Goal: Information Seeking & Learning: Understand process/instructions

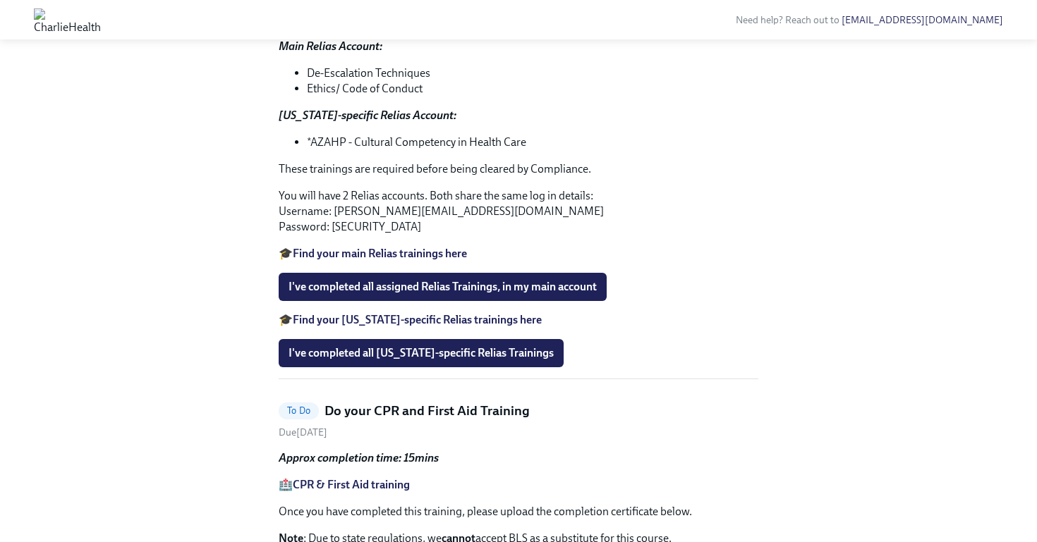
scroll to position [953, 0]
click at [358, 53] on strong "Main Relias Account:" at bounding box center [331, 46] width 104 height 13
drag, startPoint x: 511, startPoint y: 413, endPoint x: 335, endPoint y: 415, distance: 175.7
click at [335, 235] on p "You will have 2 Relias accounts. Both share the same log in details: Username: …" at bounding box center [519, 211] width 480 height 47
copy p "rosemary.clause@charliehealth.com"
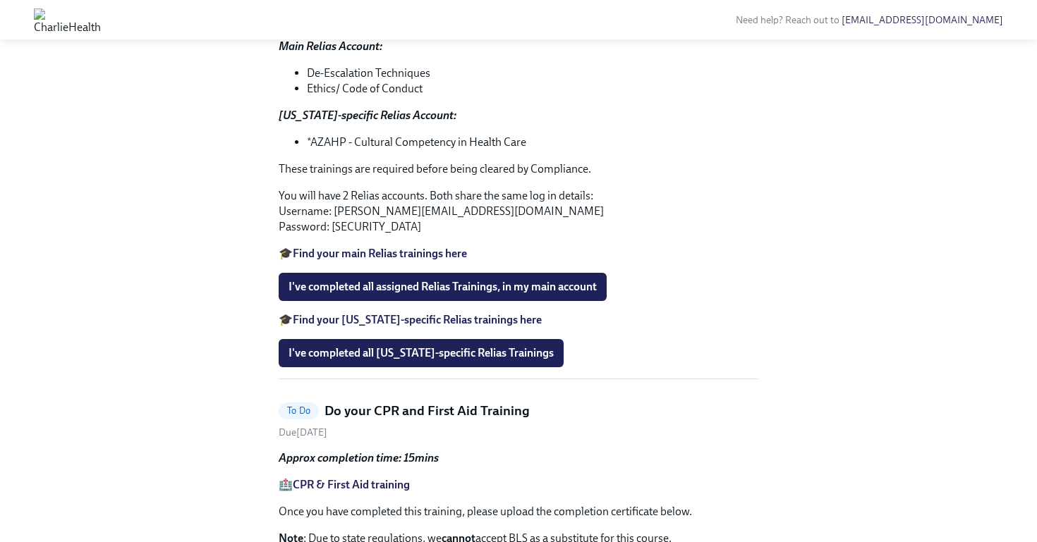
click at [773, 1] on div "Need help? Reach out to newhireonboarding@charliehealth.com" at bounding box center [518, 20] width 1037 height 40
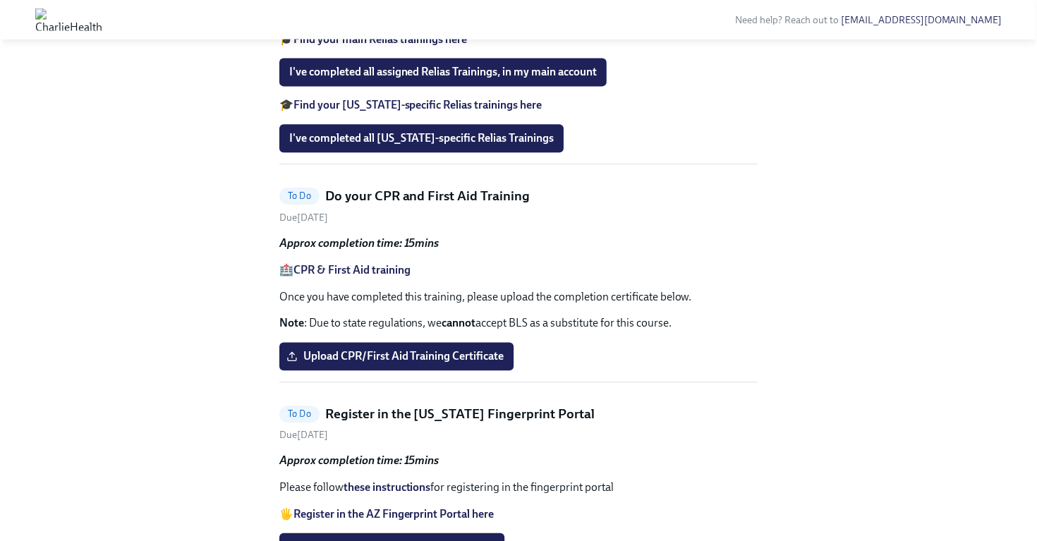
scroll to position [1155, 0]
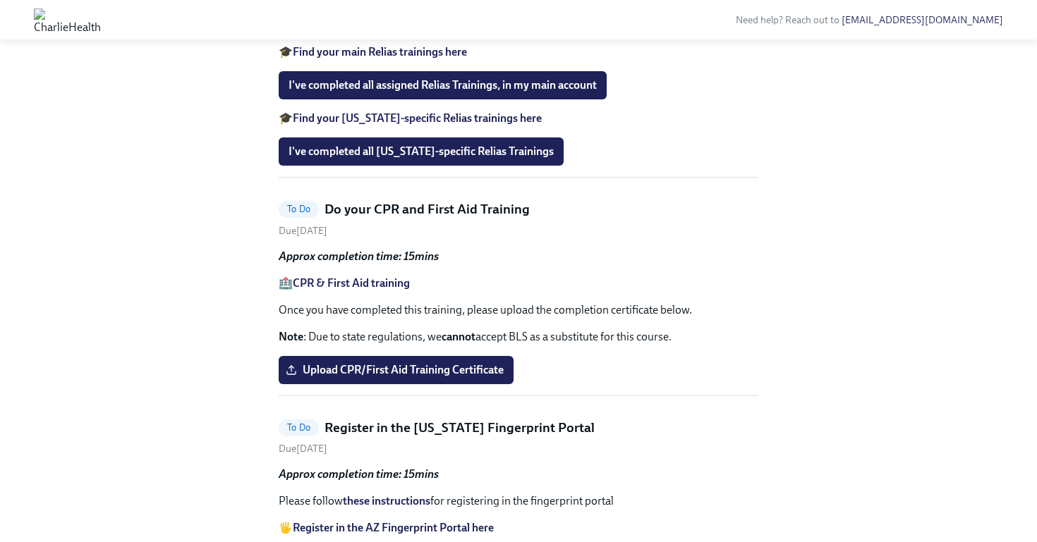
drag, startPoint x: 508, startPoint y: 214, endPoint x: 334, endPoint y: 214, distance: 173.5
click at [334, 33] on p "You will have 2 Relias accounts. Both share the same log in details: Username: …" at bounding box center [519, 10] width 480 height 47
copy p "rosemary.clause@charliehealth.com"
click at [375, 59] on strong "Find your main Relias trainings here" at bounding box center [380, 51] width 174 height 13
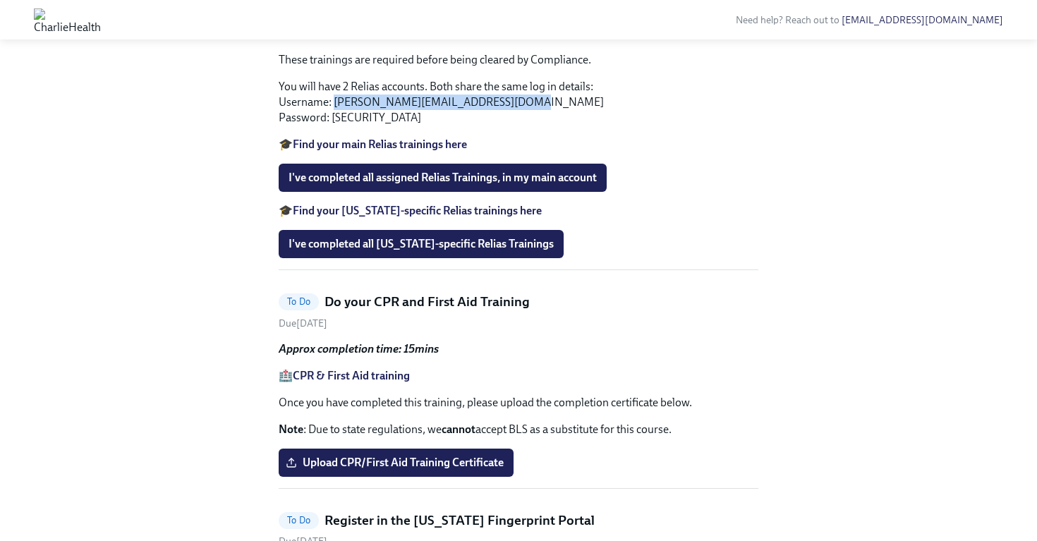
scroll to position [1064, 0]
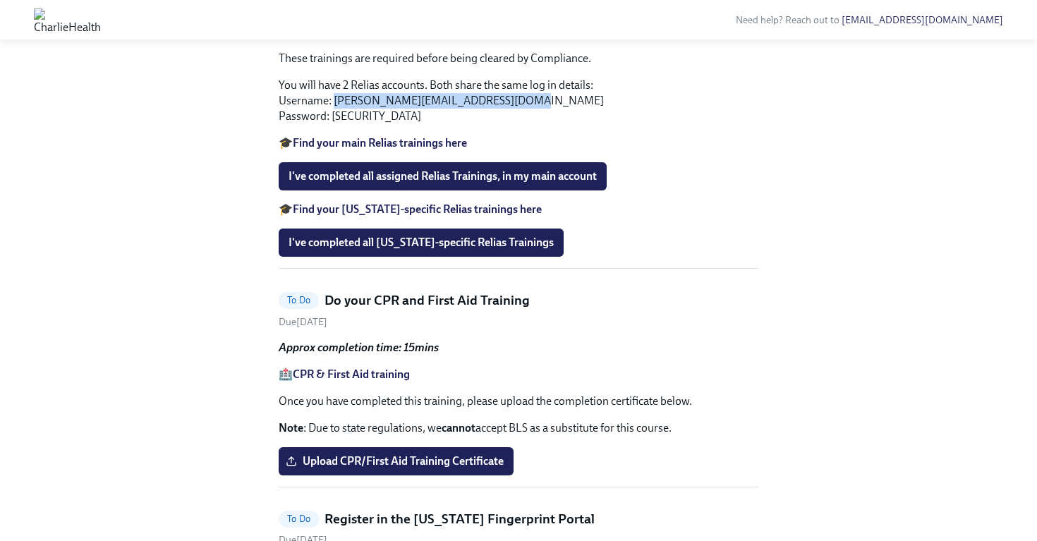
click at [482, 216] on strong "Find your Arizona-specific Relias trainings here" at bounding box center [417, 208] width 249 height 13
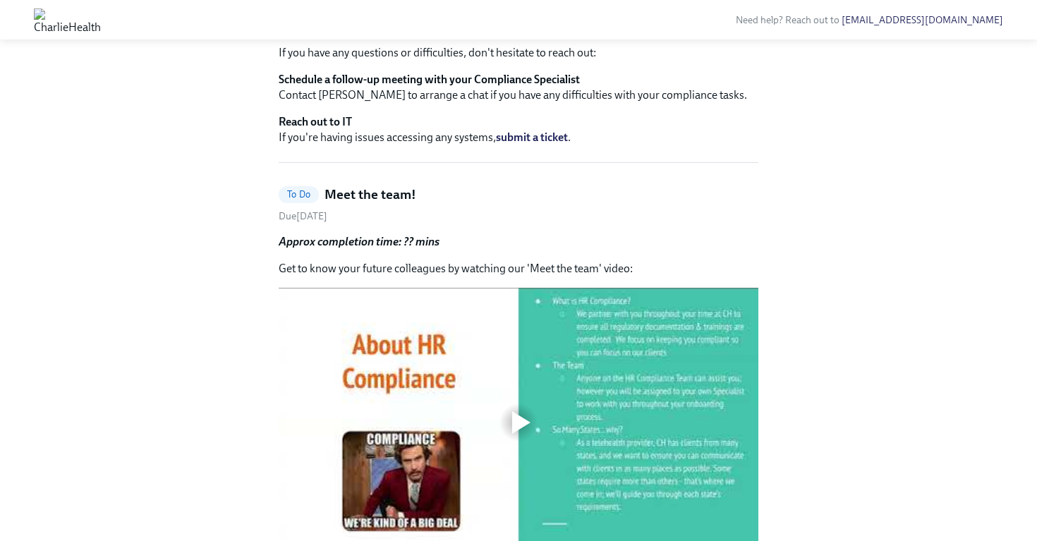
scroll to position [338, 0]
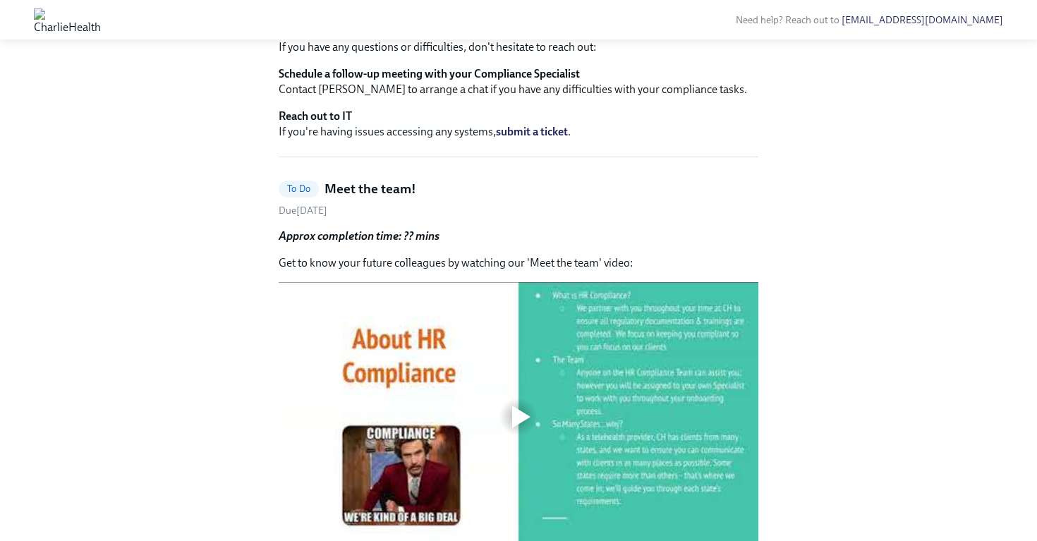
click at [436, 80] on strong "Schedule a follow-up meeting with your Compliance Specialist" at bounding box center [429, 73] width 301 height 13
click at [414, 80] on strong "Schedule a follow-up meeting with your Compliance Specialist" at bounding box center [429, 73] width 301 height 13
click at [435, 97] on p "Schedule a follow-up meeting with your Compliance Specialist Contact Kristy Joh…" at bounding box center [519, 81] width 480 height 31
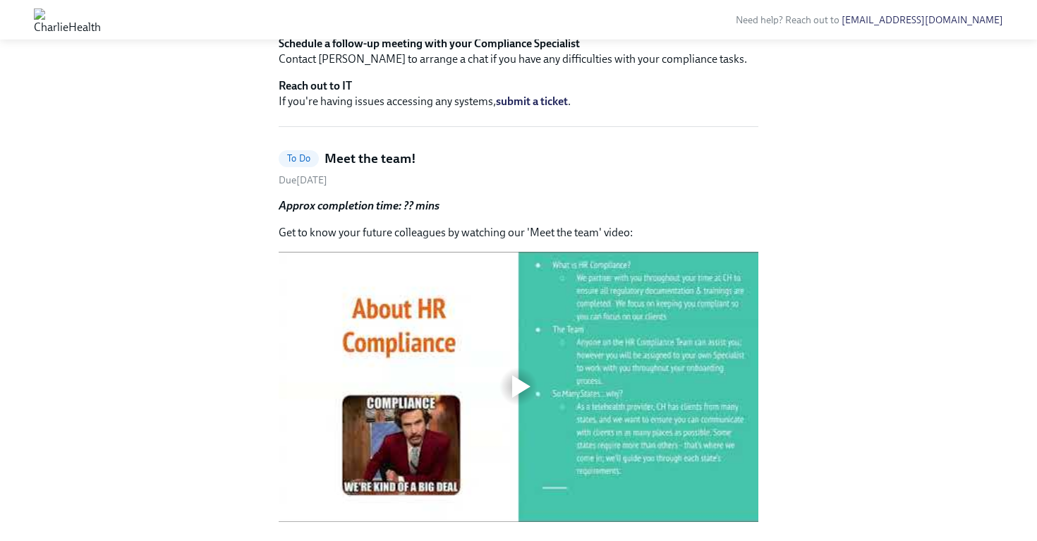
scroll to position [368, 0]
click at [534, 51] on strong "Schedule a follow-up meeting with your Compliance Specialist" at bounding box center [429, 43] width 301 height 13
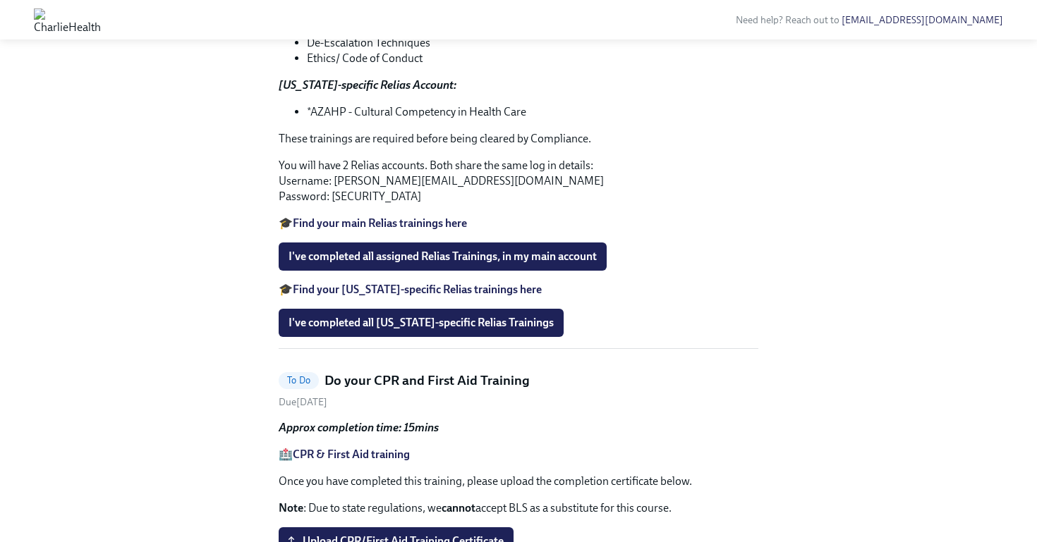
scroll to position [992, 0]
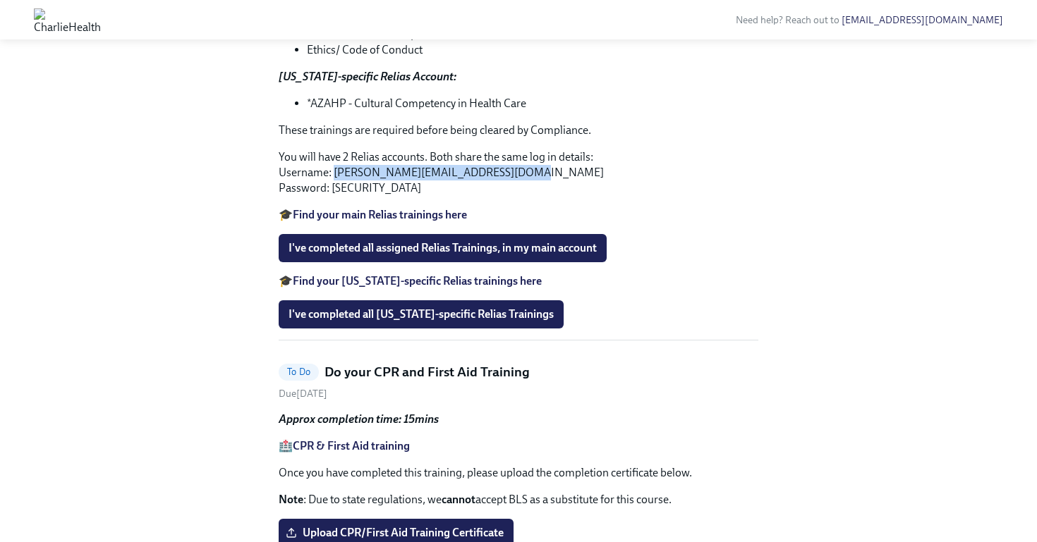
drag, startPoint x: 510, startPoint y: 376, endPoint x: 334, endPoint y: 370, distance: 175.8
click at [334, 196] on p "You will have 2 Relias accounts. Both share the same log in details: Username: …" at bounding box center [519, 173] width 480 height 47
copy p "rosemary.clause@charliehealth.com"
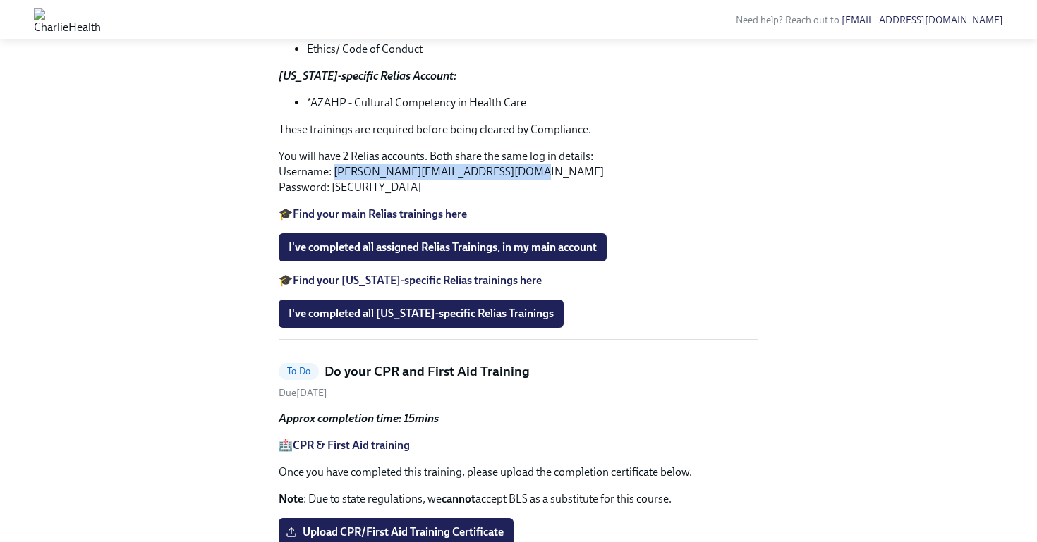
scroll to position [1007, 0]
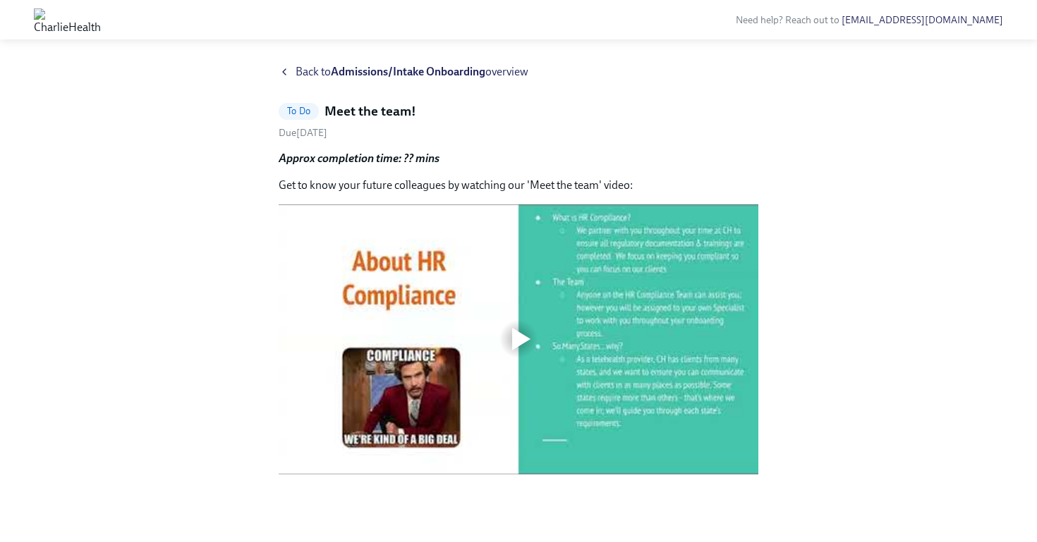
scroll to position [8, 0]
click at [288, 70] on icon at bounding box center [284, 72] width 11 height 11
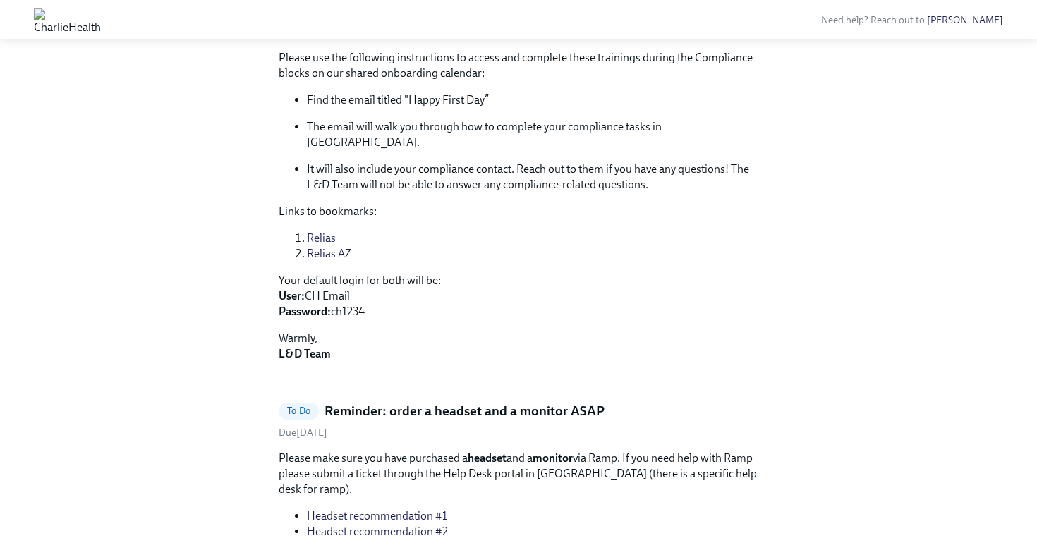
scroll to position [269, 0]
click at [319, 246] on link "Relias AZ" at bounding box center [329, 252] width 44 height 13
click at [425, 0] on div "Need help? Reach out to Olivia" at bounding box center [518, 20] width 1037 height 40
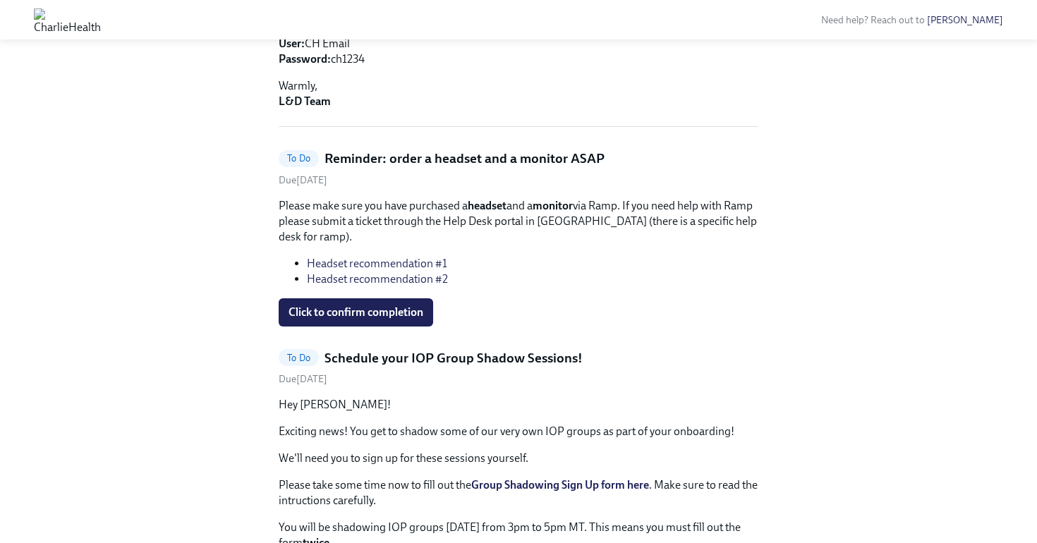
scroll to position [525, 0]
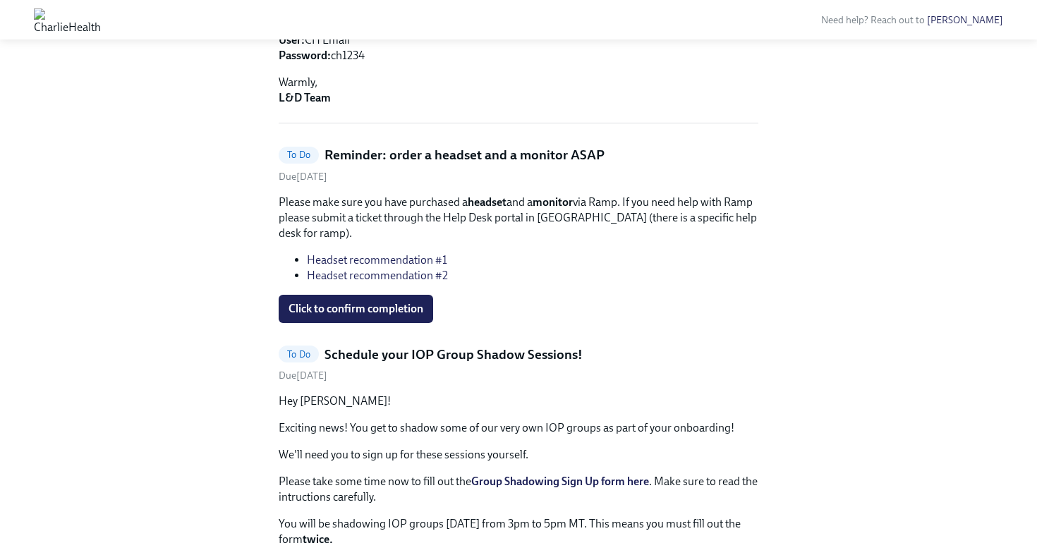
click at [426, 253] on link "Headset recommendation #1" at bounding box center [377, 259] width 140 height 13
click at [422, 269] on link "Headset recommendation #2" at bounding box center [377, 275] width 141 height 13
click at [425, 253] on link "Headset recommendation #1" at bounding box center [377, 259] width 140 height 13
click at [601, 170] on div "Due August 26th" at bounding box center [519, 176] width 480 height 13
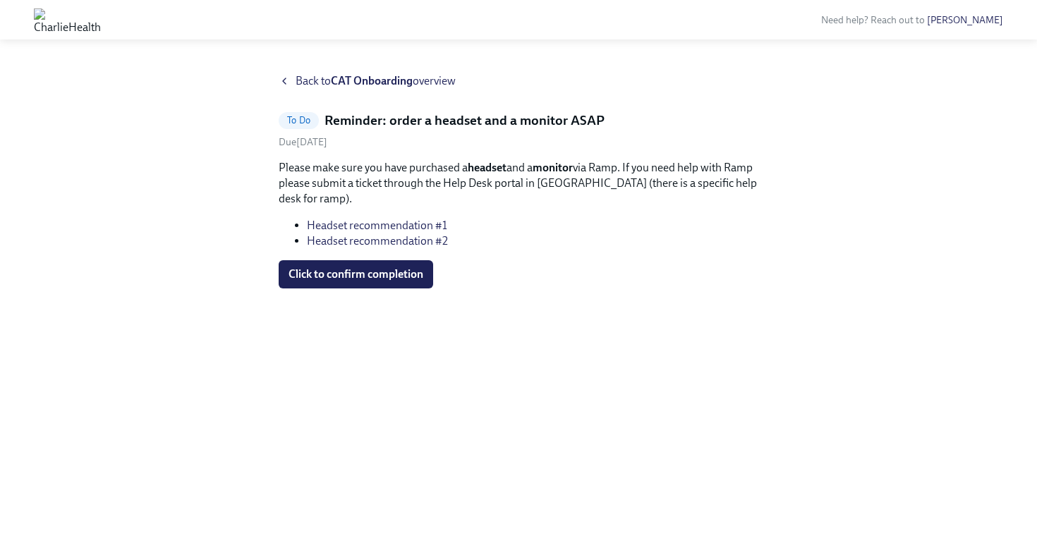
click at [523, 188] on p "Please make sure you have purchased a headset and a monitor via Ramp. If you ne…" at bounding box center [519, 183] width 480 height 47
click at [286, 79] on icon at bounding box center [284, 80] width 11 height 11
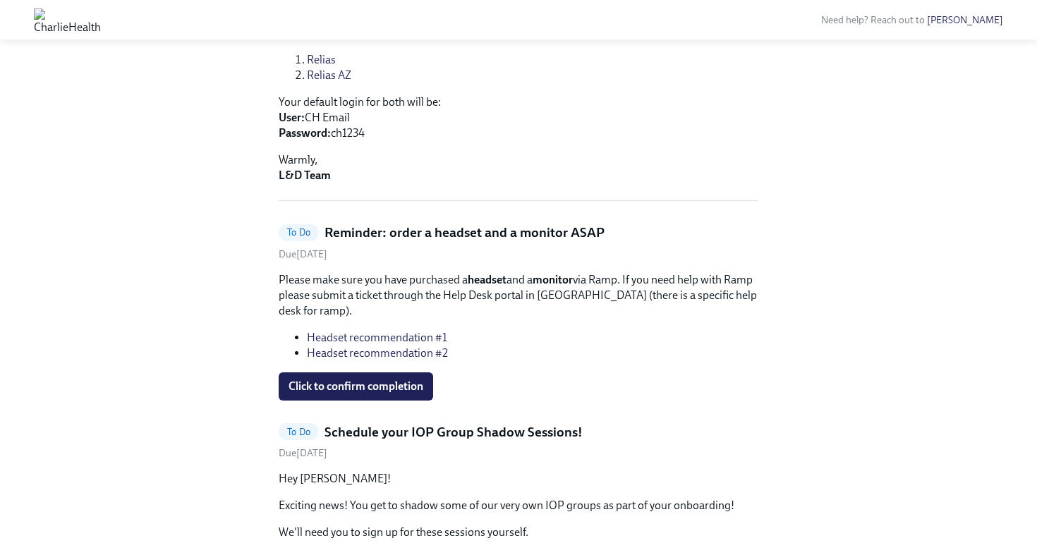
scroll to position [473, 0]
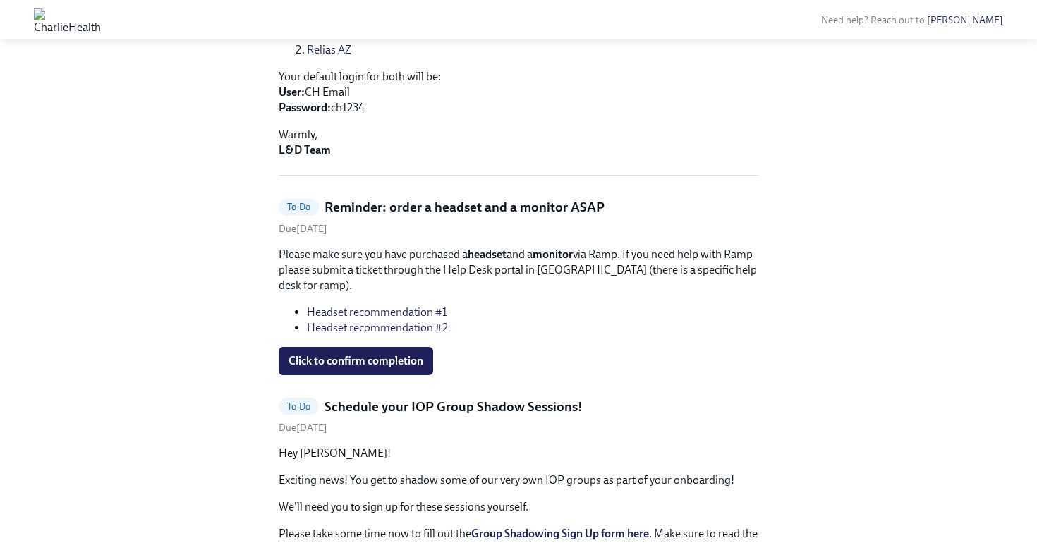
click at [728, 324] on div "Please make sure you have purchased a headset and a monitor via Ramp. If you ne…" at bounding box center [519, 311] width 480 height 128
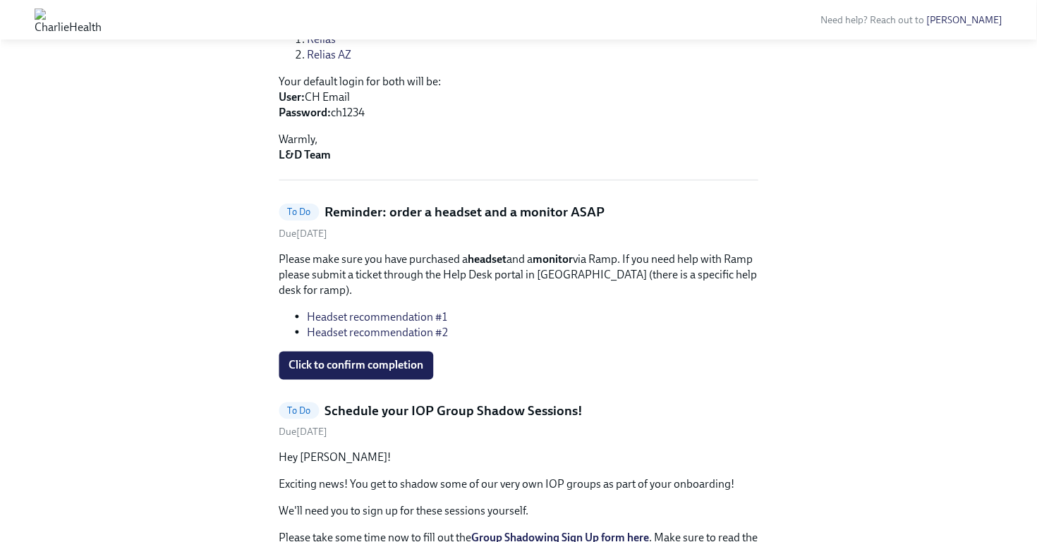
scroll to position [467, 0]
click at [416, 311] on link "Headset recommendation #1" at bounding box center [377, 317] width 140 height 13
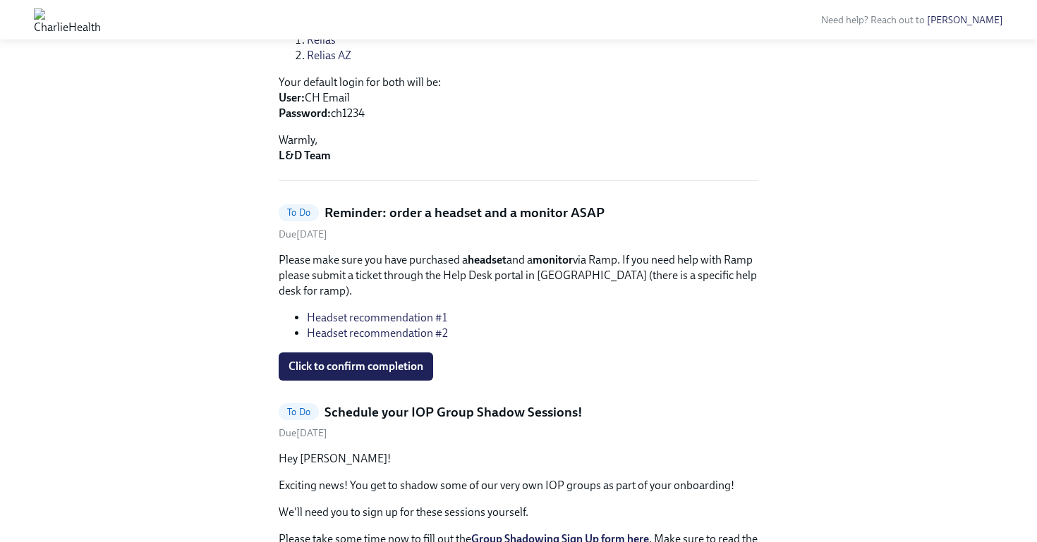
click at [432, 327] on link "Headset recommendation #2" at bounding box center [377, 333] width 141 height 13
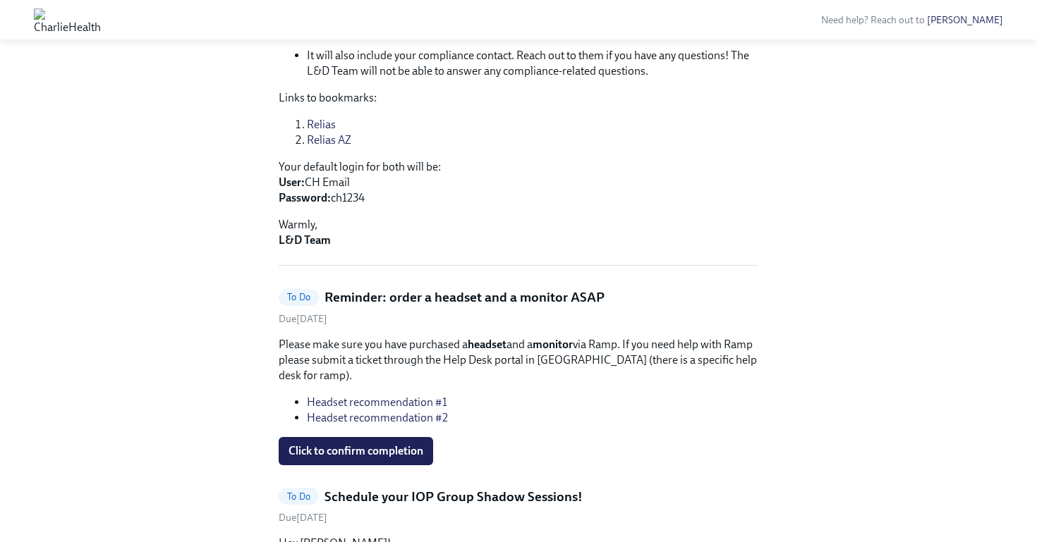
scroll to position [360, 0]
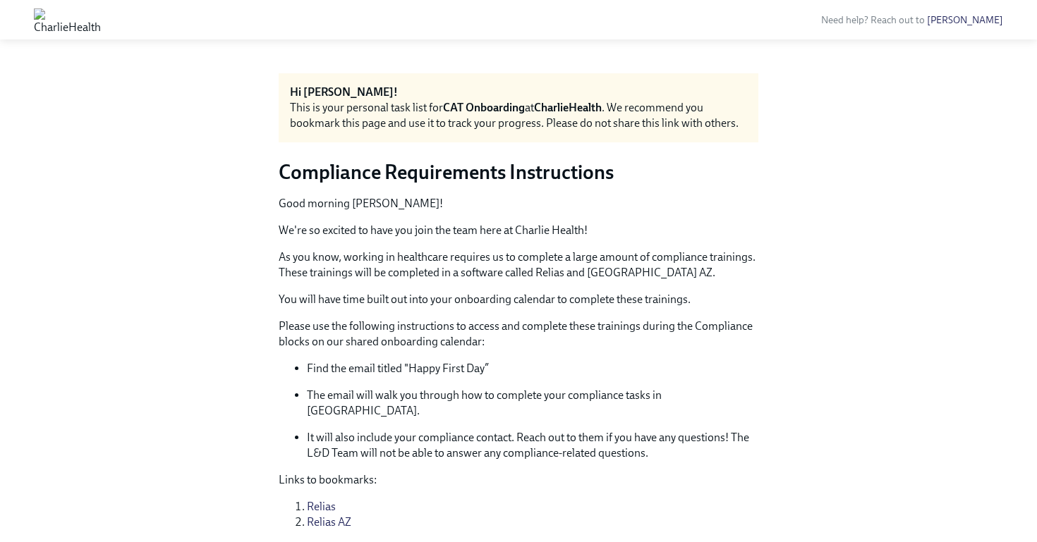
scroll to position [360, 0]
